Goal: Information Seeking & Learning: Learn about a topic

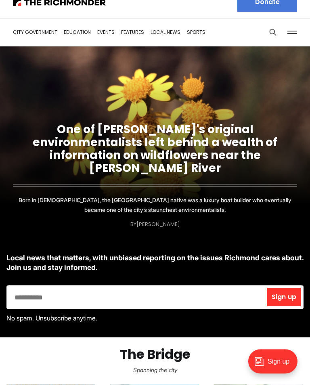
scroll to position [6, 0]
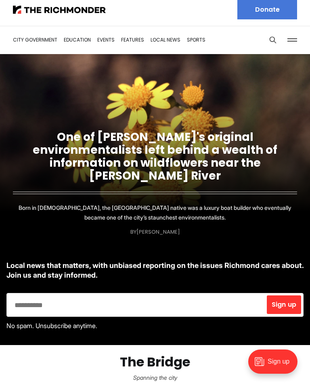
click at [169, 164] on link "One of Richmond's original environmentalists left behind a wealth of informatio…" at bounding box center [155, 156] width 244 height 54
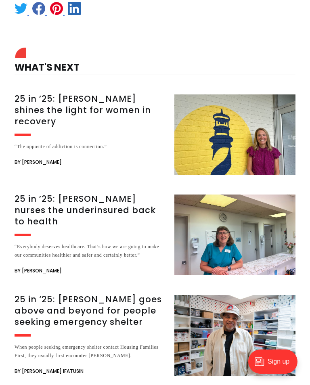
scroll to position [4680, 0]
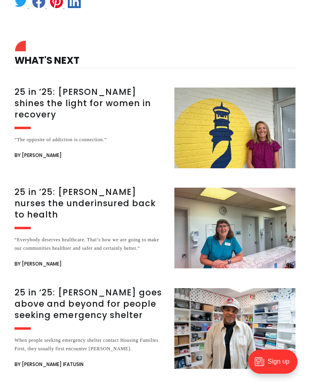
click at [223, 120] on img at bounding box center [234, 127] width 121 height 81
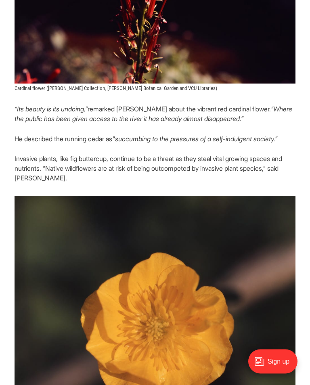
scroll to position [3574, 0]
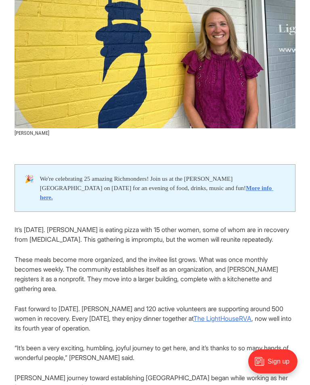
scroll to position [259, 0]
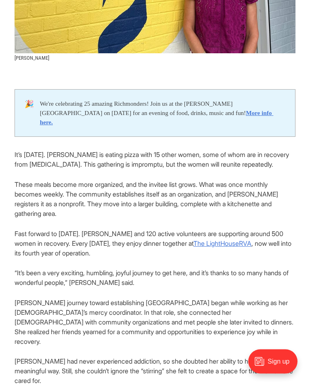
click at [203, 356] on p "DuBose had never experienced addiction, so she doubted her ability to help in a…" at bounding box center [155, 370] width 281 height 29
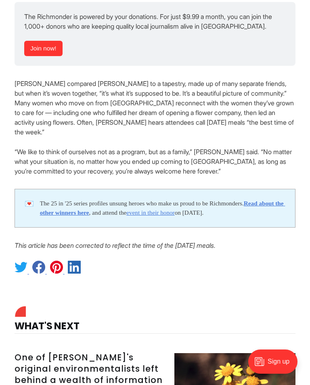
scroll to position [1497, 0]
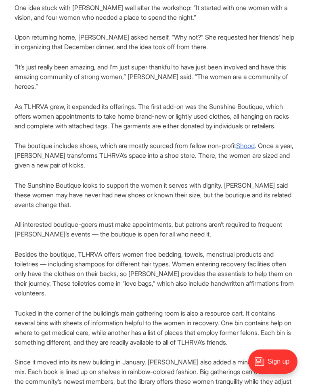
scroll to position [902, 0]
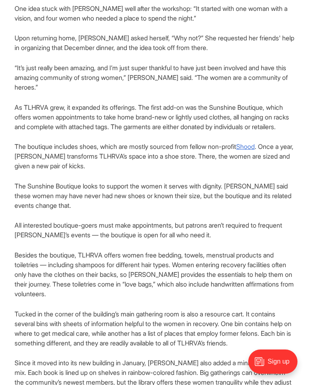
click at [254, 148] on u "Shood" at bounding box center [245, 146] width 19 height 8
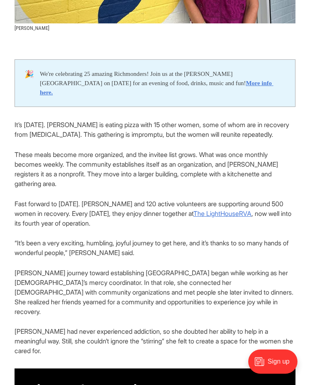
scroll to position [0, 0]
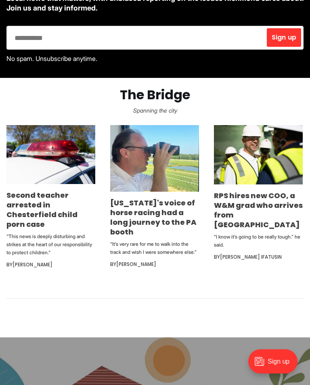
scroll to position [273, 0]
click at [46, 202] on link "Second teacher arrested in Chesterfield child porn case" at bounding box center [41, 209] width 71 height 39
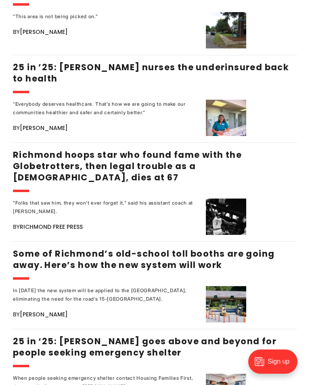
scroll to position [970, 0]
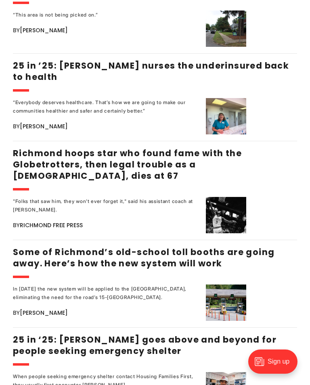
click at [148, 164] on link "Richmond hoops star who found fame with the Globetrotters, then legal trouble a…" at bounding box center [127, 164] width 229 height 34
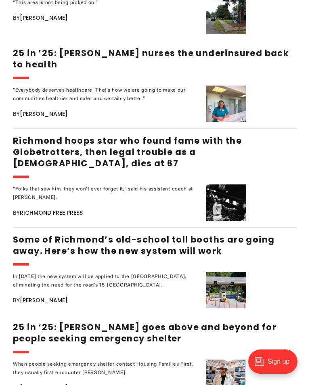
scroll to position [0, 0]
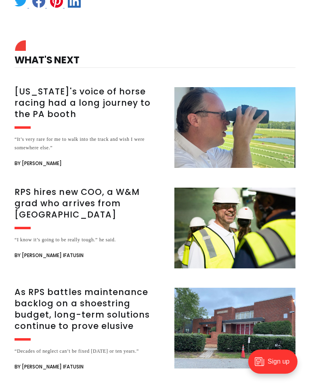
scroll to position [612, 0]
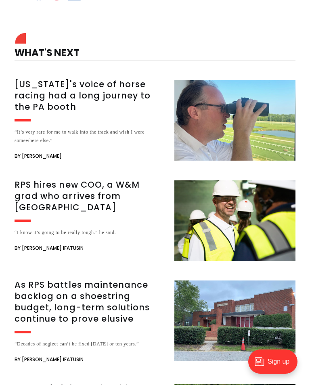
click at [124, 195] on h3 "RPS hires new COO, a W&M grad who arrives from [GEOGRAPHIC_DATA]" at bounding box center [90, 196] width 150 height 34
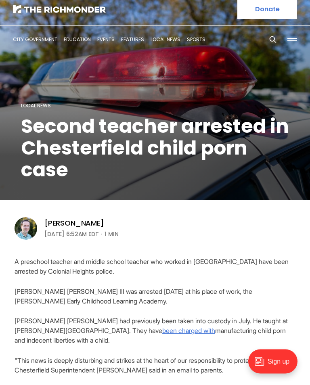
scroll to position [0, 0]
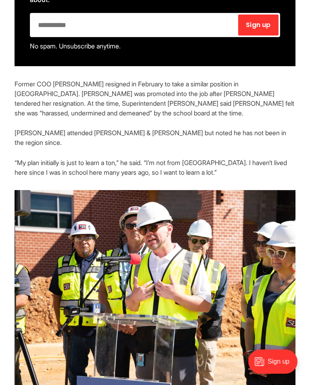
scroll to position [582, 0]
